Goal: Task Accomplishment & Management: Complete application form

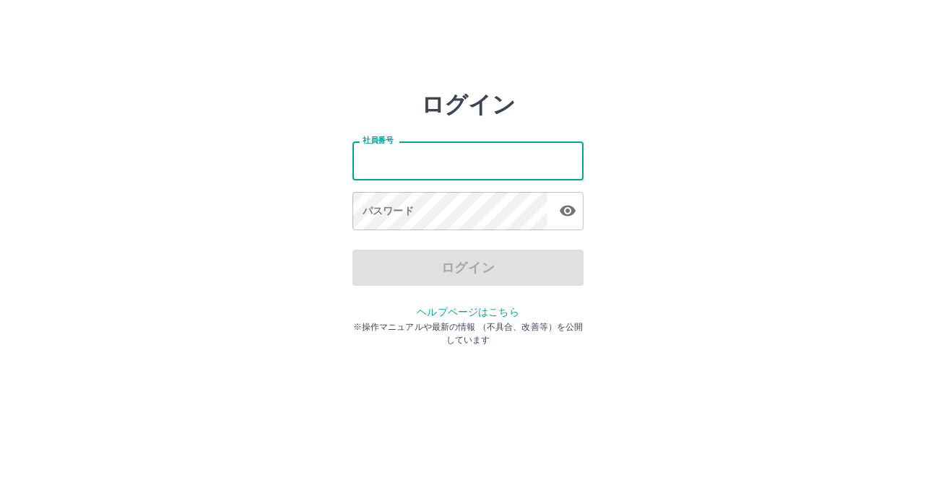
click at [440, 168] on input "社員番号" at bounding box center [467, 161] width 231 height 38
type input "*******"
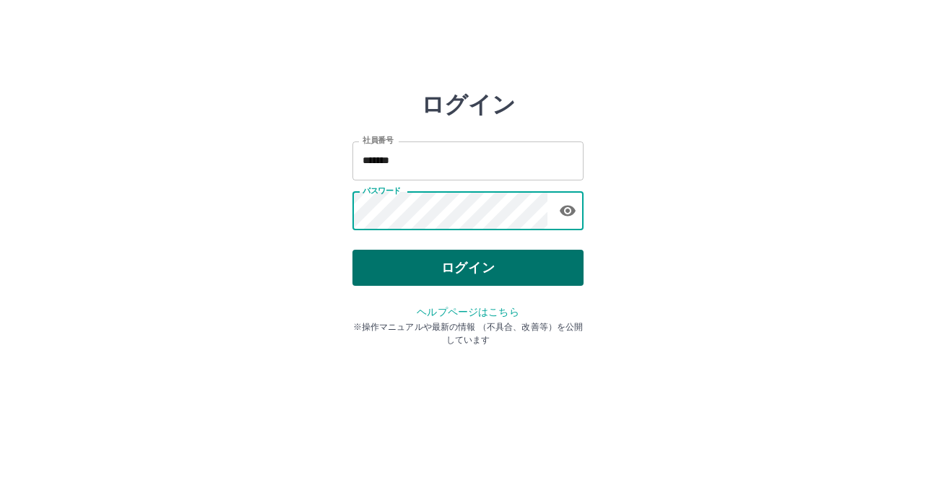
click at [409, 262] on button "ログイン" at bounding box center [467, 268] width 231 height 36
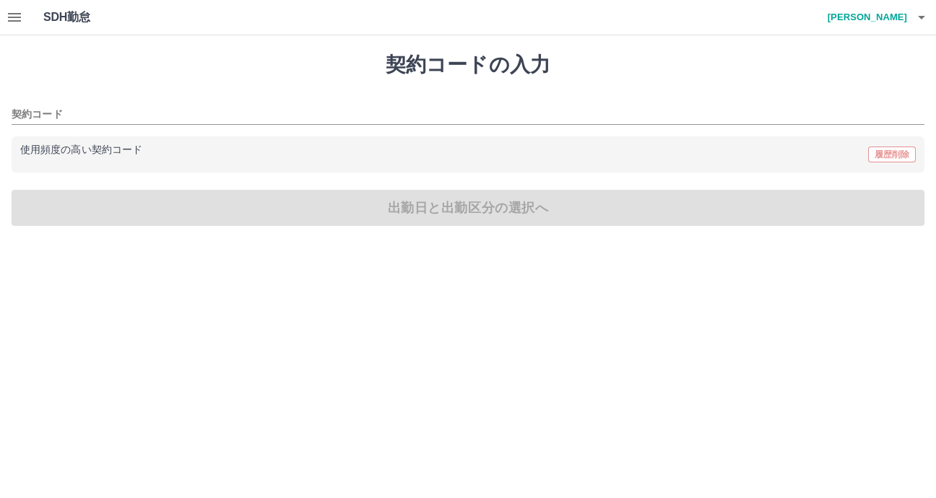
click at [895, 12] on h4 "[PERSON_NAME]" at bounding box center [864, 17] width 87 height 35
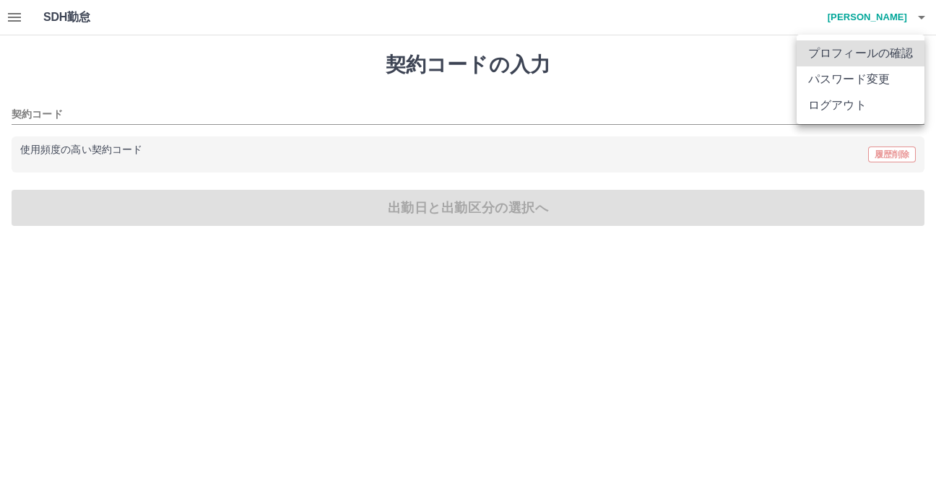
click at [11, 16] on div at bounding box center [468, 249] width 936 height 498
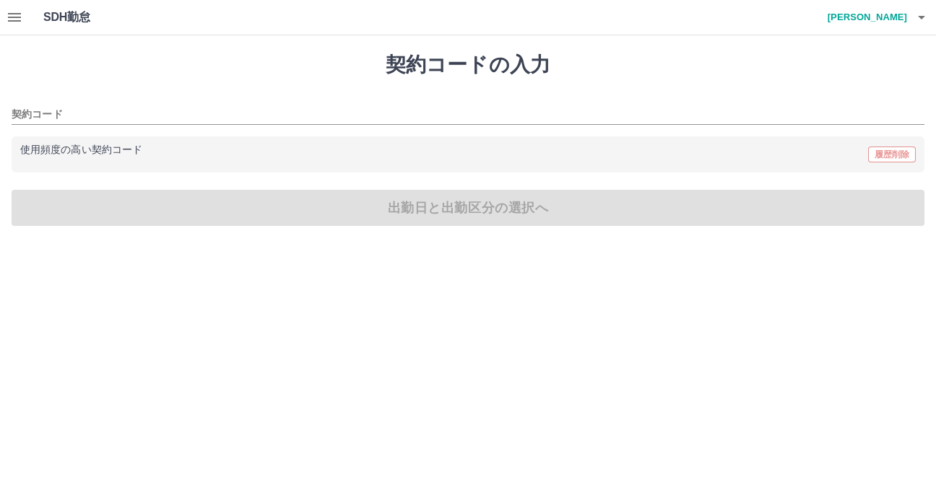
click at [23, 19] on button "button" at bounding box center [14, 17] width 29 height 35
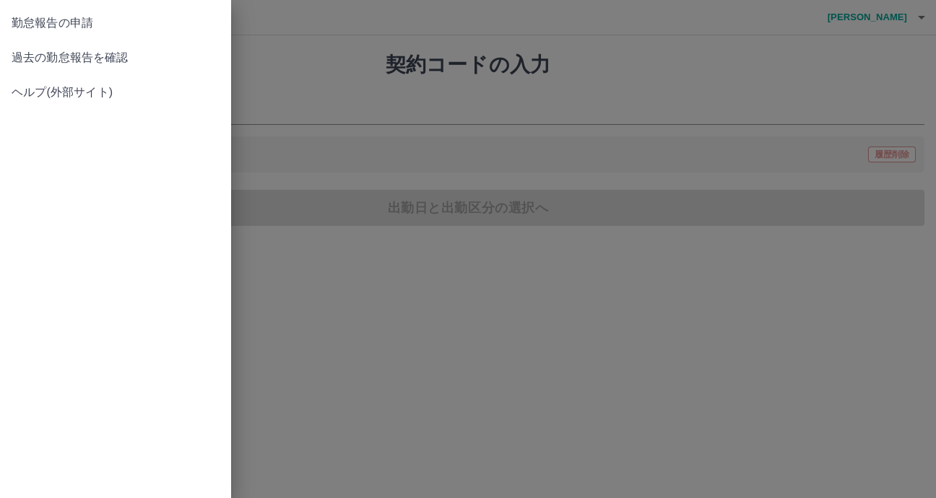
click at [61, 68] on link "過去の勤怠報告を確認" at bounding box center [115, 57] width 231 height 35
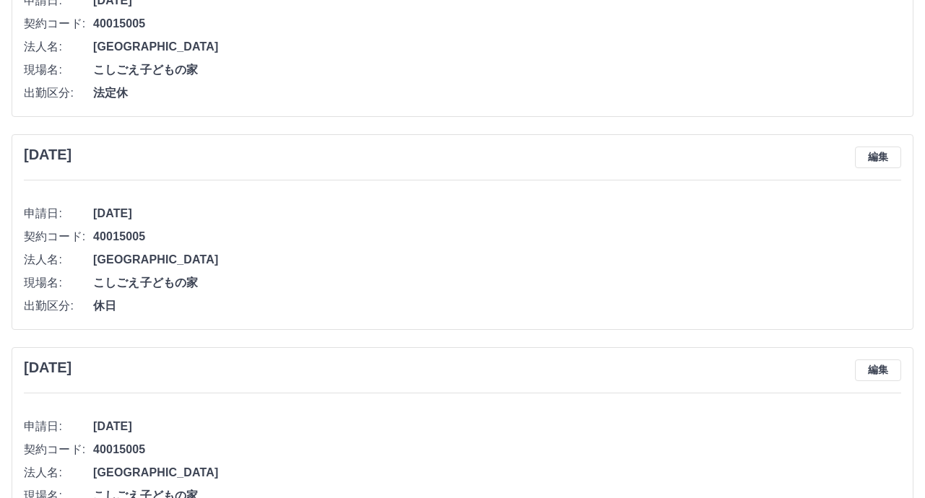
scroll to position [433, 0]
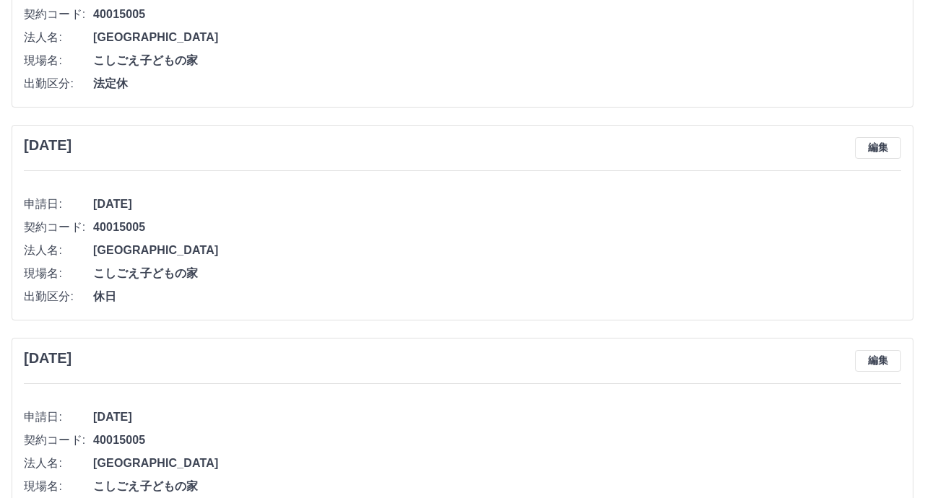
click at [72, 153] on h3 "[DATE]" at bounding box center [48, 145] width 48 height 17
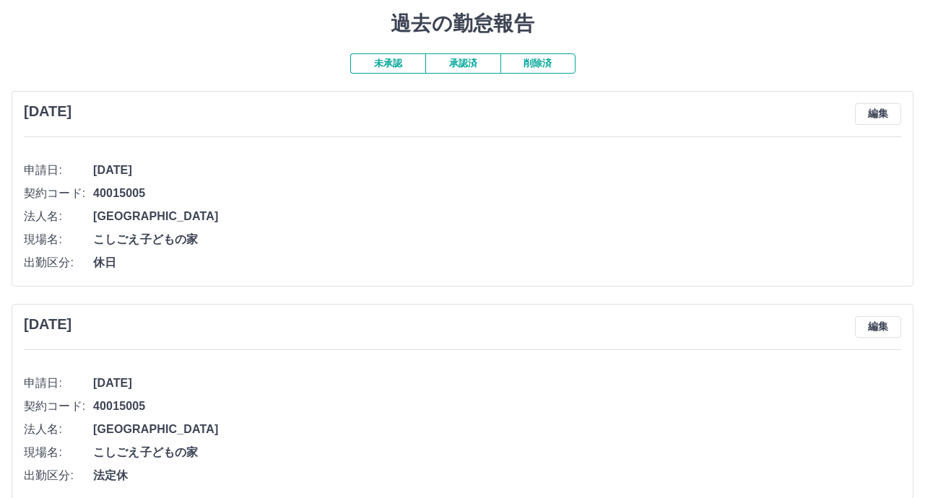
scroll to position [0, 0]
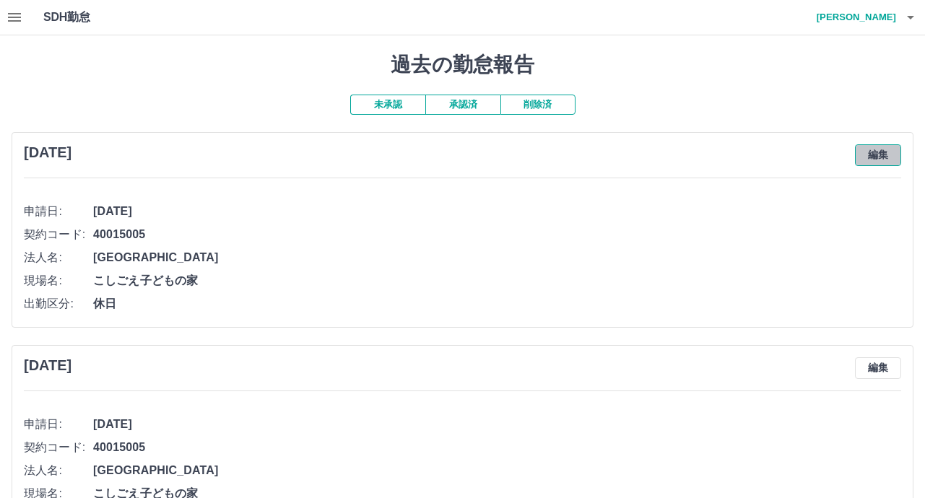
click at [874, 152] on button "編集" at bounding box center [878, 155] width 46 height 22
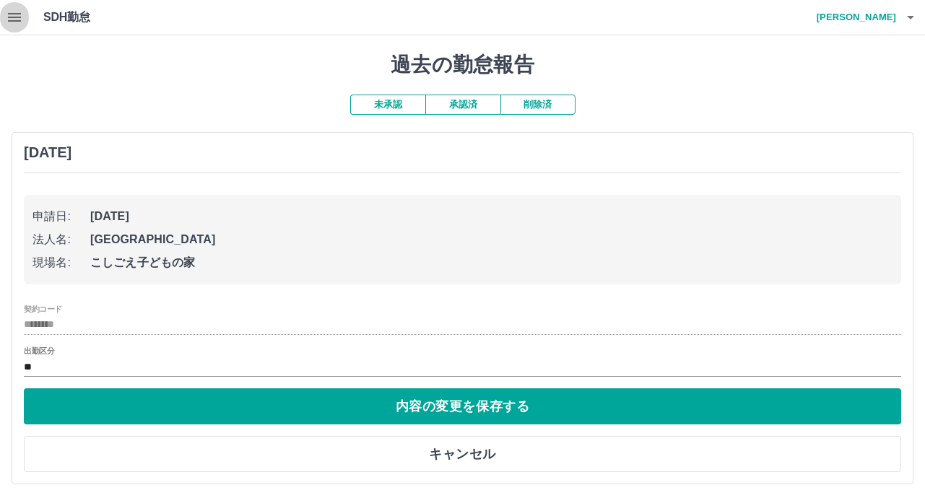
click at [10, 17] on icon "button" at bounding box center [14, 17] width 13 height 9
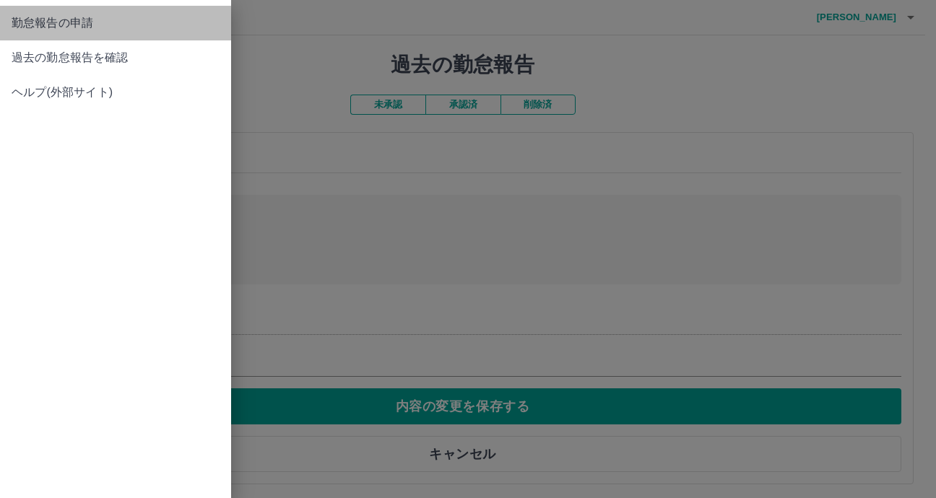
click at [56, 34] on link "勤怠報告の申請" at bounding box center [115, 23] width 231 height 35
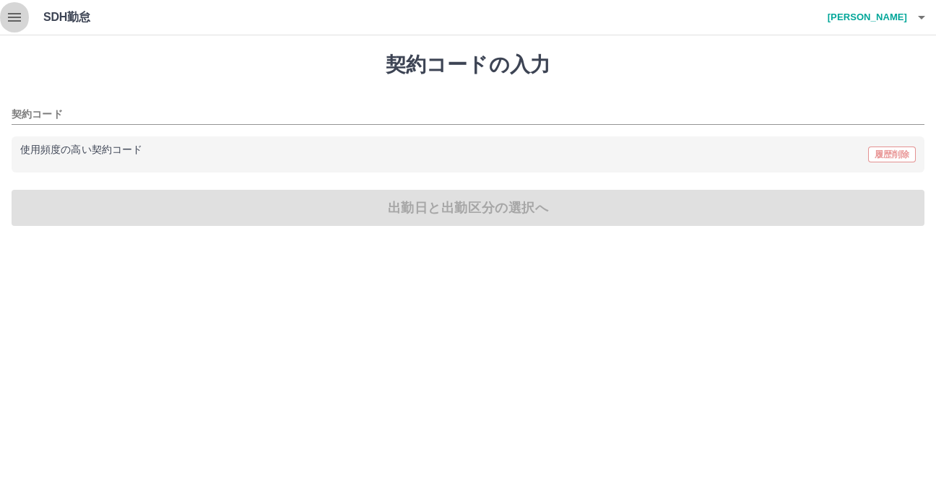
click at [8, 12] on icon "button" at bounding box center [14, 17] width 17 height 17
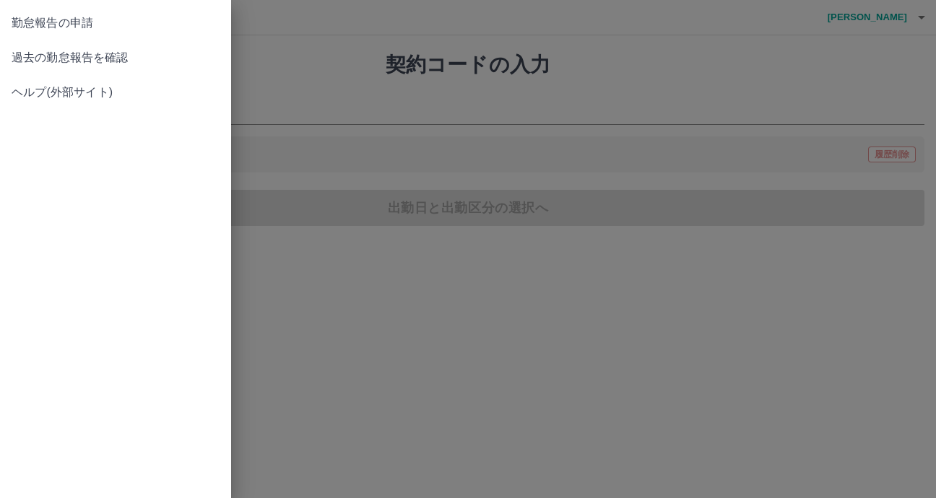
click at [59, 82] on link "ヘルプ(外部サイト)" at bounding box center [115, 92] width 231 height 35
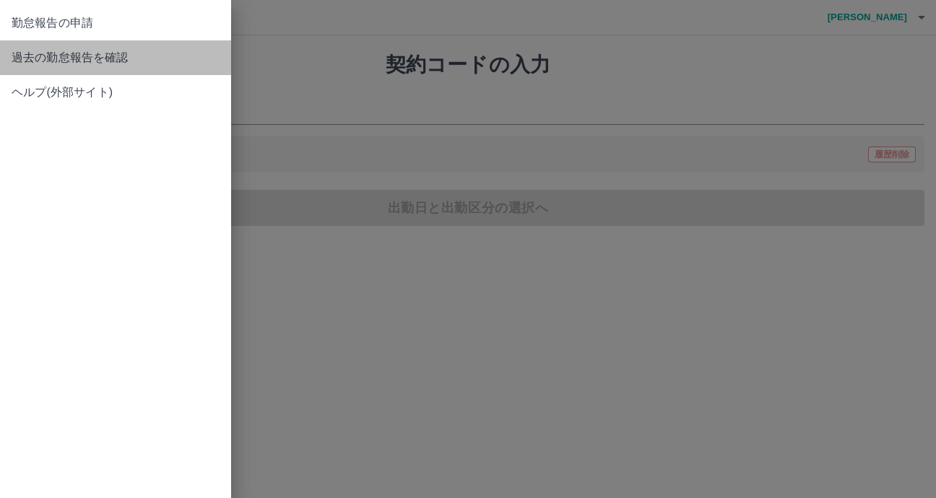
click at [65, 62] on span "過去の勤怠報告を確認" at bounding box center [116, 57] width 208 height 17
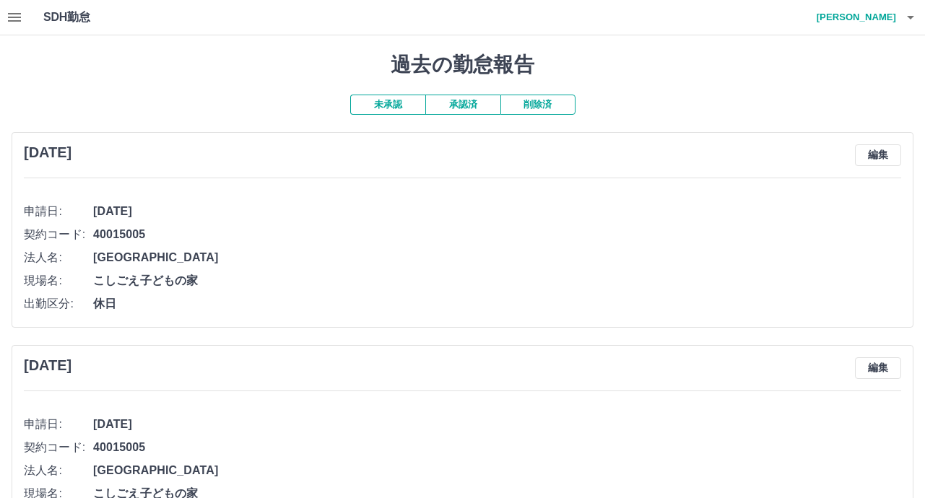
click at [488, 106] on button "承認済" at bounding box center [462, 105] width 75 height 20
click at [521, 104] on button "削除済" at bounding box center [538, 105] width 75 height 20
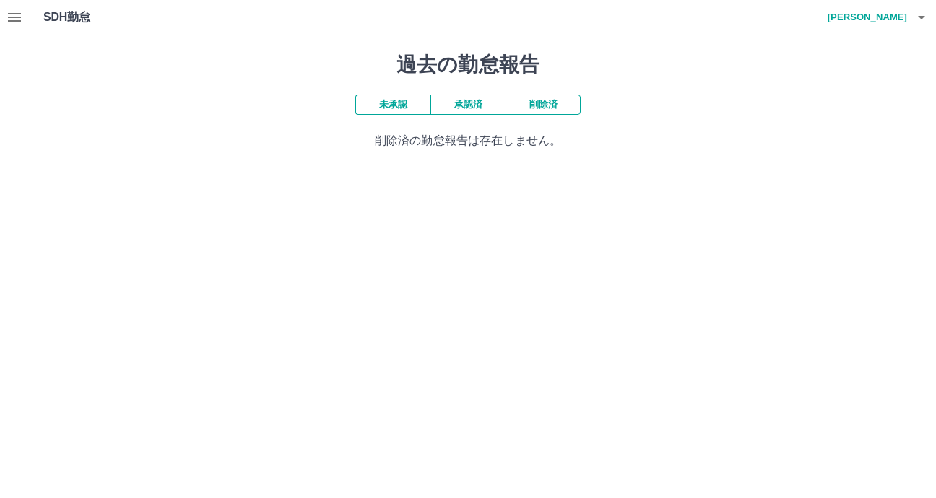
click at [423, 102] on button "未承認" at bounding box center [392, 105] width 75 height 20
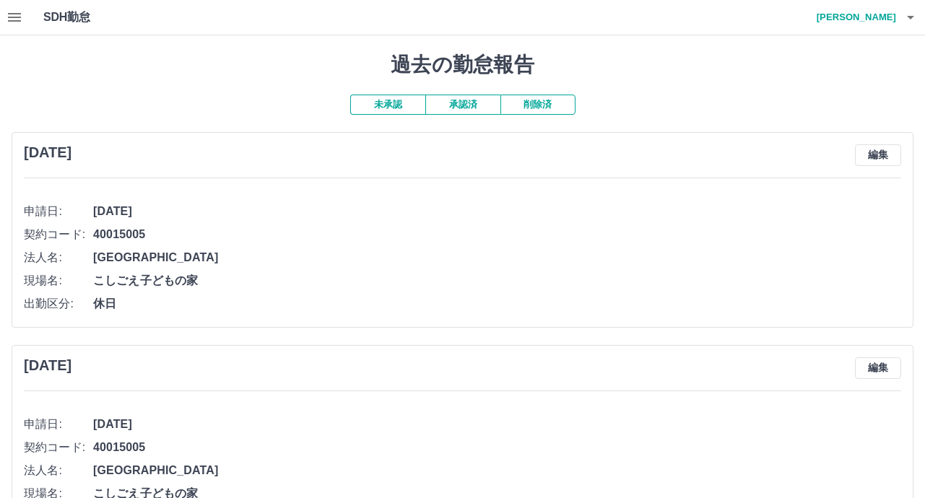
click at [870, 20] on h4 "[PERSON_NAME]" at bounding box center [853, 17] width 87 height 35
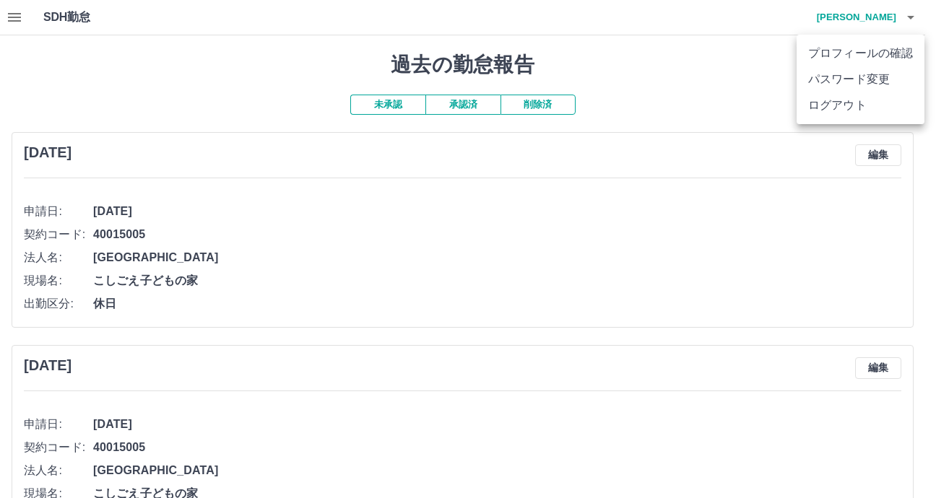
click at [9, 17] on div at bounding box center [468, 249] width 936 height 498
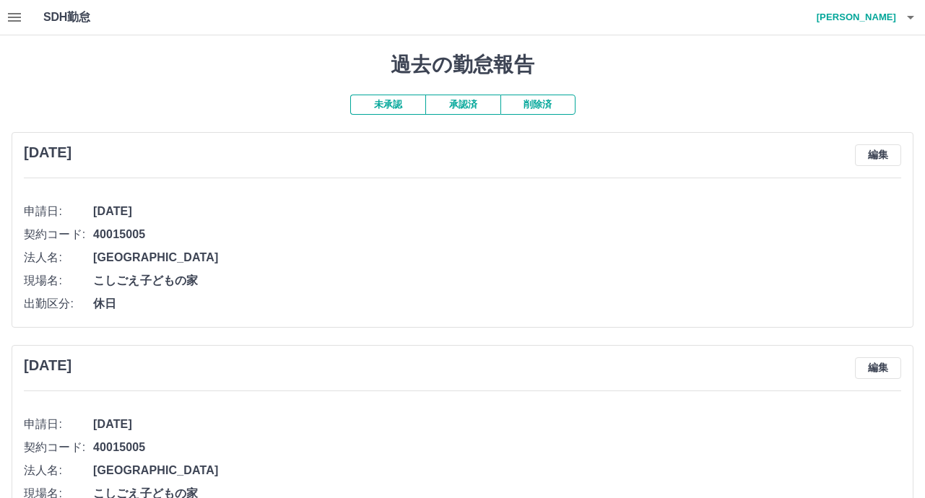
click at [9, 17] on icon "button" at bounding box center [14, 17] width 13 height 9
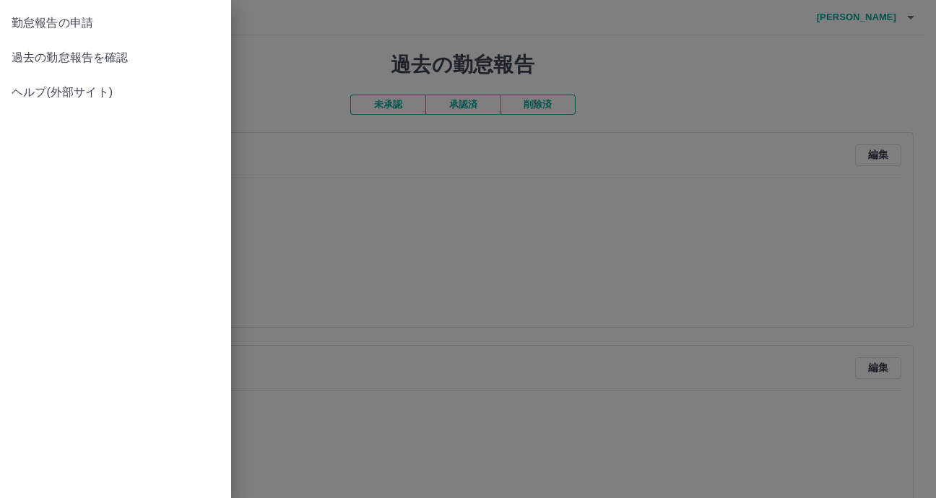
click at [40, 33] on link "勤怠報告の申請" at bounding box center [115, 23] width 231 height 35
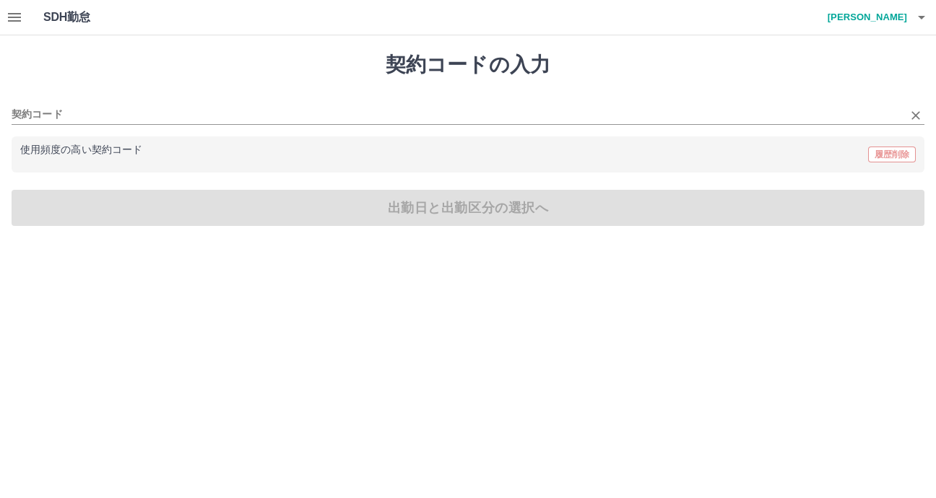
click at [429, 105] on div "契約コード" at bounding box center [468, 110] width 913 height 30
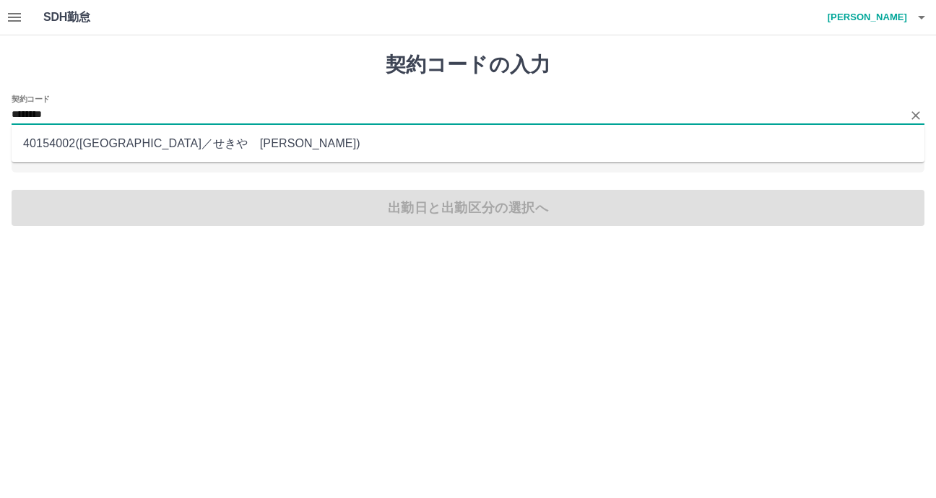
click at [326, 148] on li "40154002 ( 鎌倉市 ／ せきや　かまくらっ子せきや )" at bounding box center [468, 144] width 913 height 26
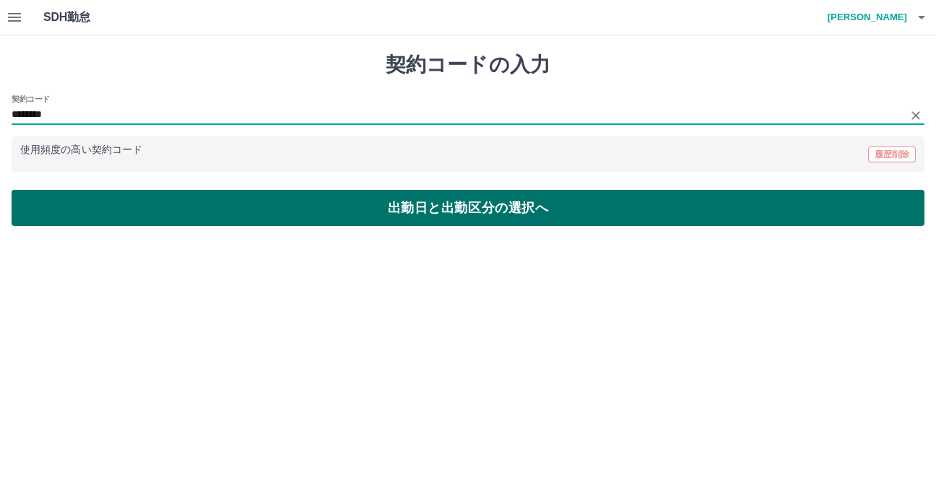
type input "********"
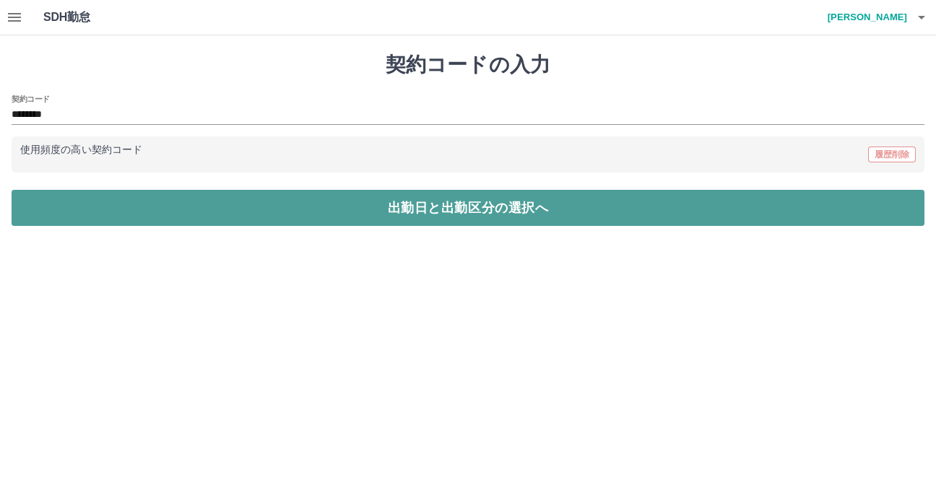
click at [380, 209] on button "出勤日と出勤区分の選択へ" at bounding box center [468, 208] width 913 height 36
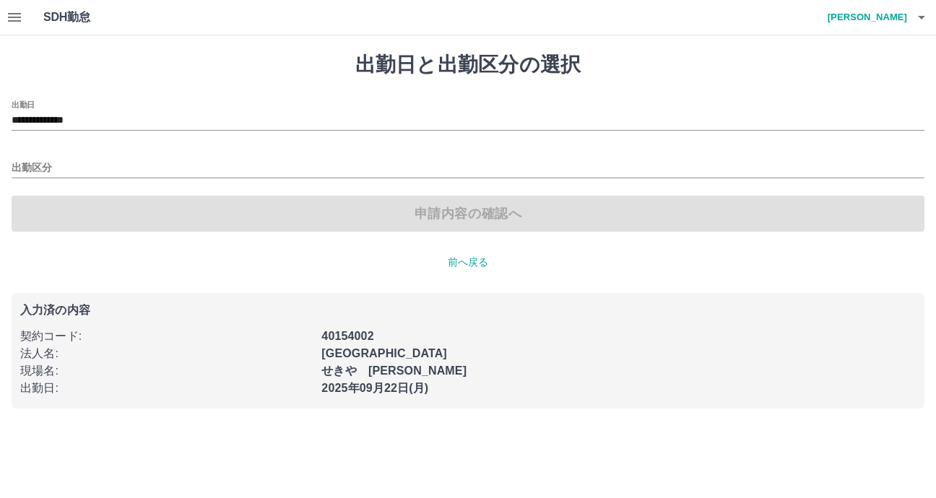
click at [195, 152] on div "出勤区分" at bounding box center [468, 163] width 913 height 30
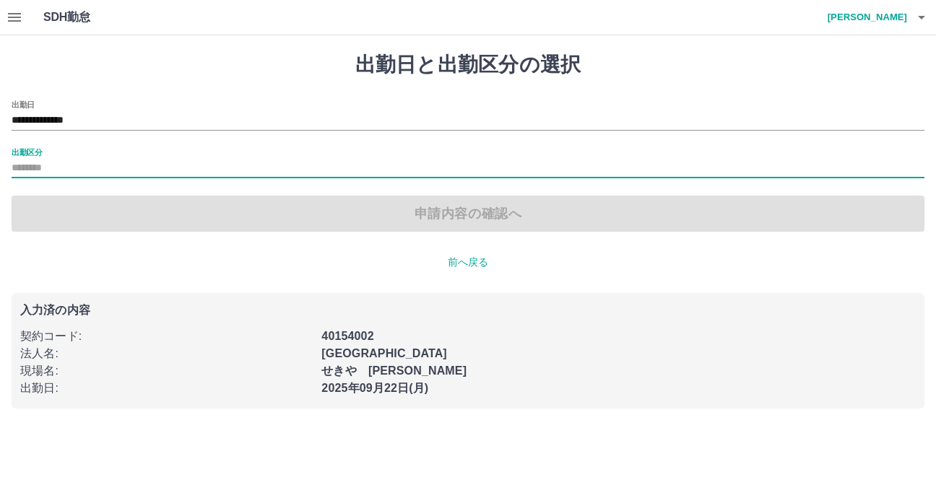
click at [195, 156] on div "出勤区分" at bounding box center [468, 163] width 913 height 30
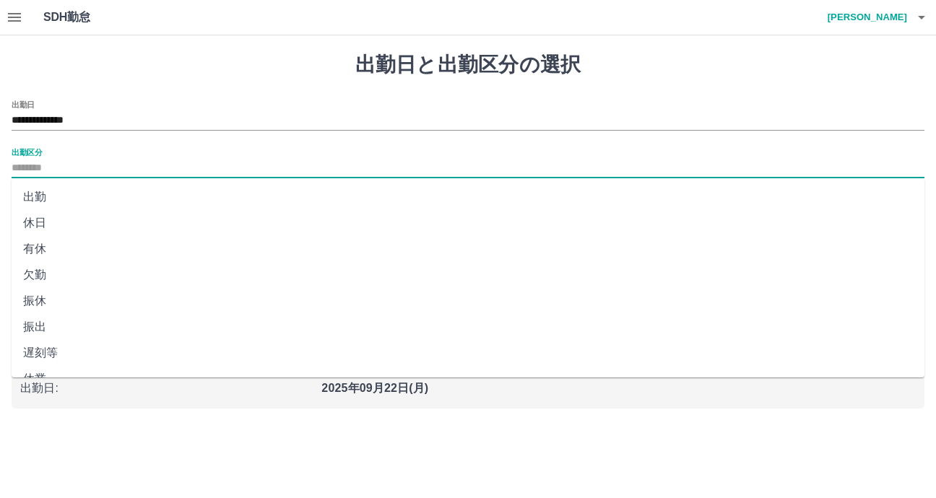
click at [139, 164] on input "出勤区分" at bounding box center [468, 169] width 913 height 18
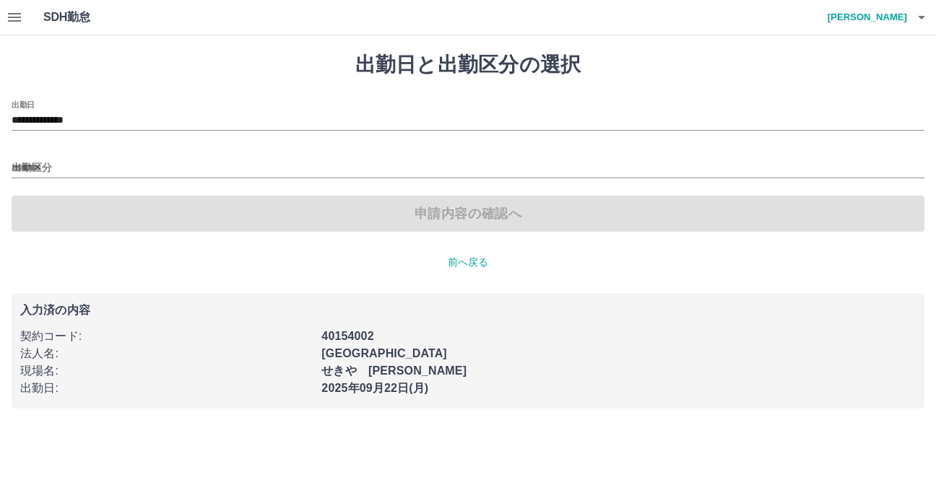
click at [482, 261] on p "前へ戻る" at bounding box center [468, 262] width 913 height 15
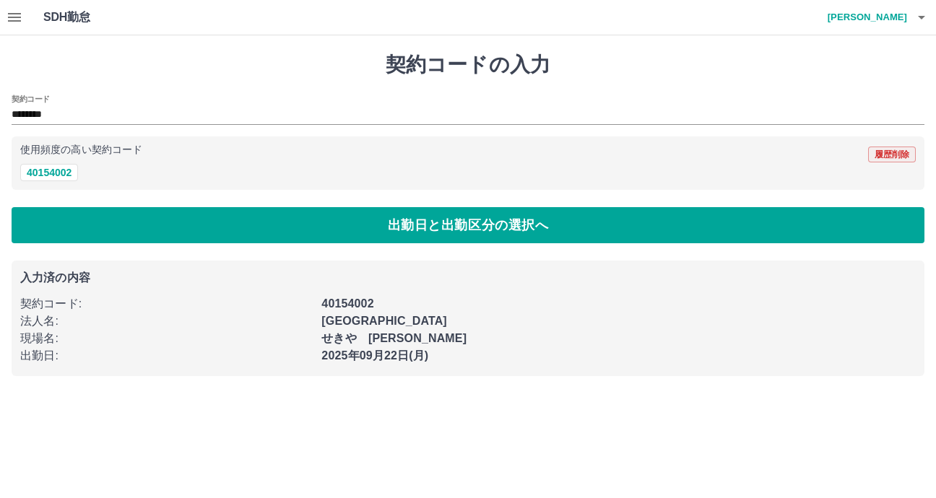
click at [886, 155] on button "履歴削除" at bounding box center [892, 155] width 48 height 16
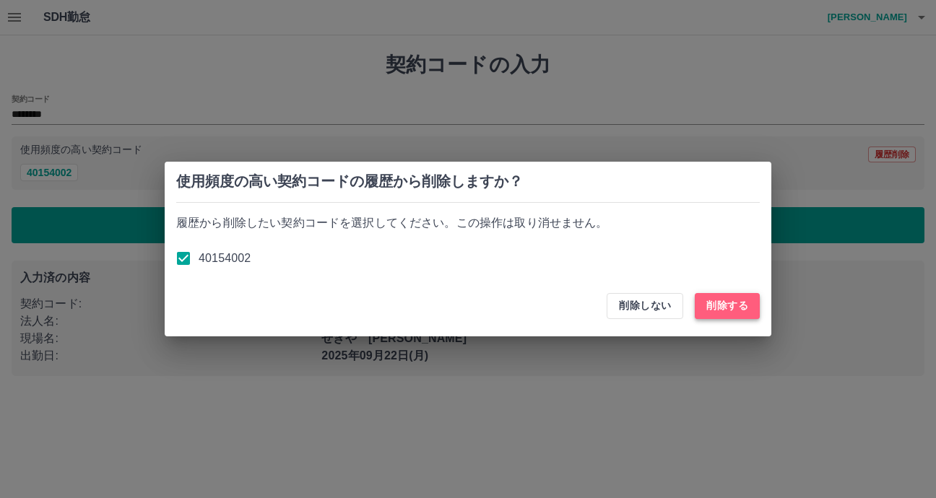
click at [721, 307] on button "削除する" at bounding box center [727, 306] width 65 height 26
